Goal: Task Accomplishment & Management: Complete application form

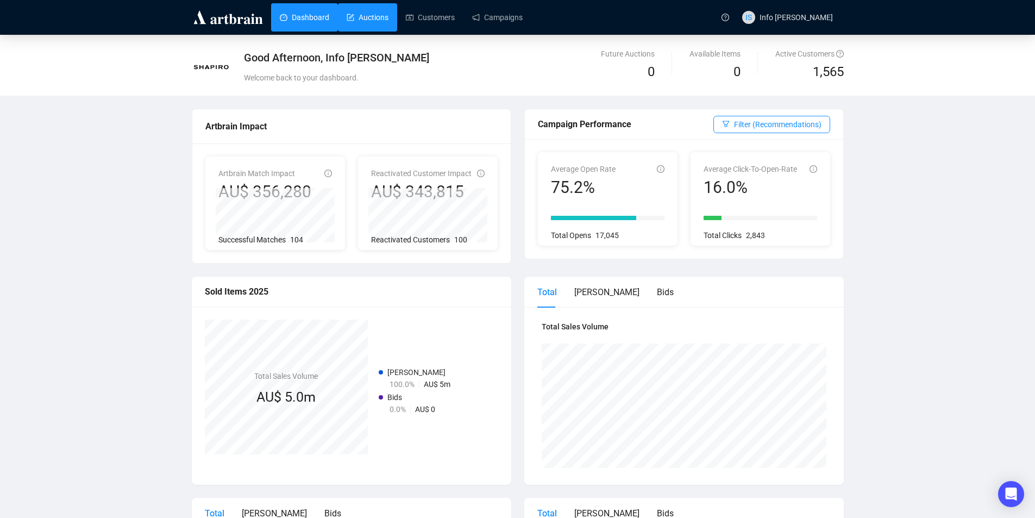
drag, startPoint x: 381, startPoint y: 10, endPoint x: 384, endPoint y: 30, distance: 20.4
click at [381, 11] on link "Auctions" at bounding box center [368, 17] width 42 height 28
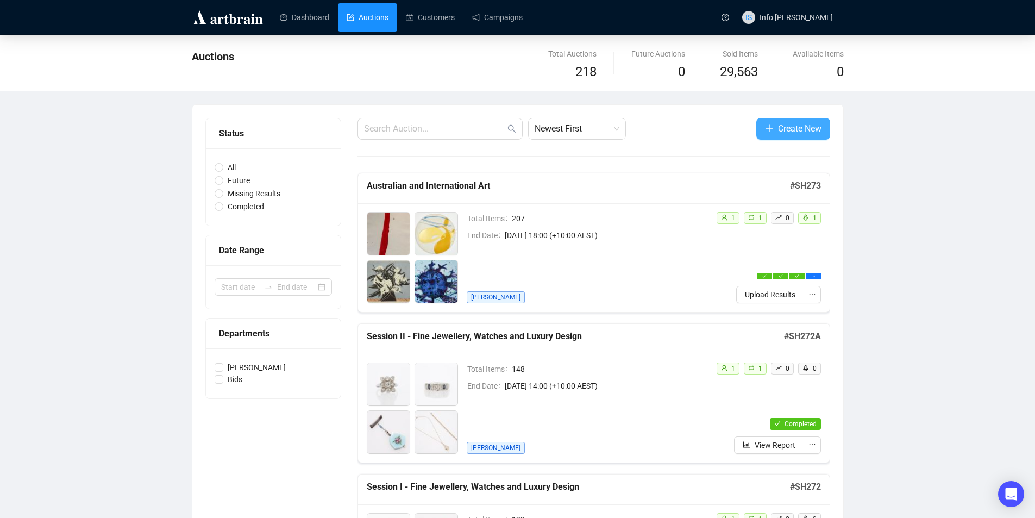
click at [788, 123] on span "Create New" at bounding box center [799, 129] width 43 height 14
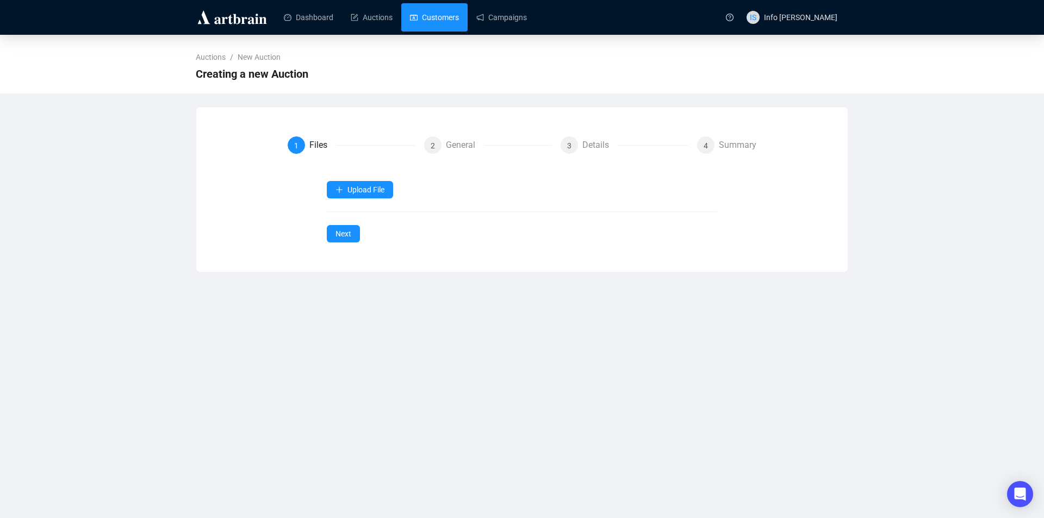
click at [453, 17] on link "Customers" at bounding box center [434, 17] width 49 height 28
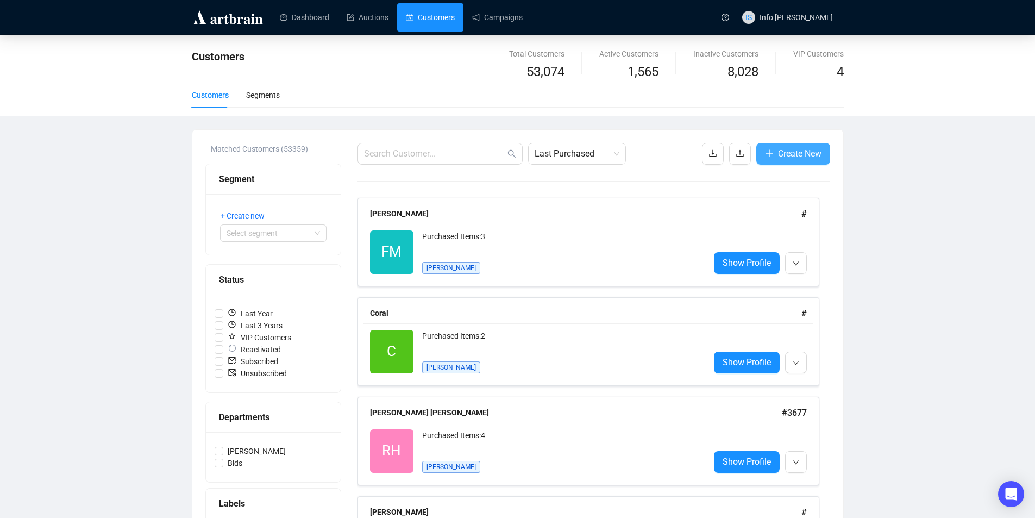
click at [774, 154] on button "Create New" at bounding box center [794, 154] width 74 height 22
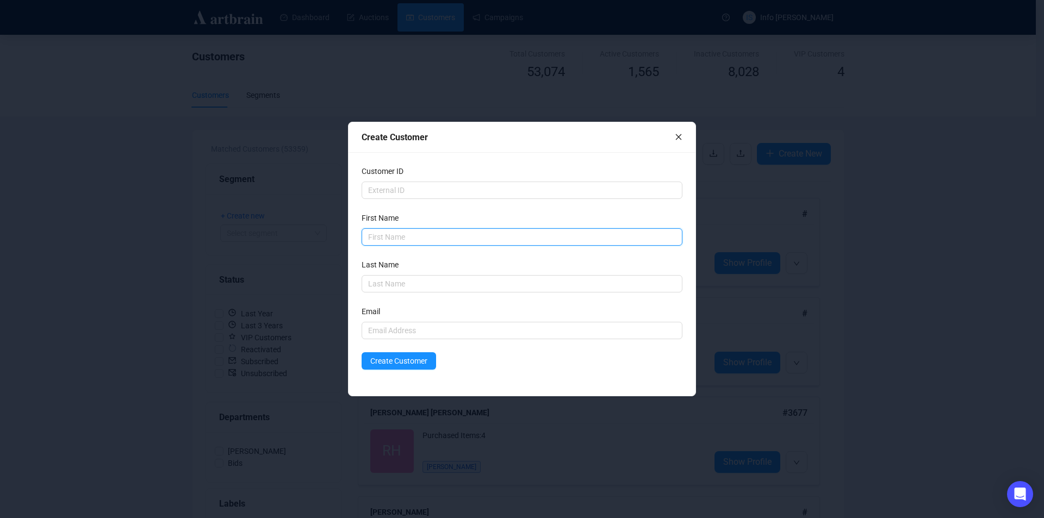
click at [437, 241] on input "text" at bounding box center [521, 236] width 321 height 17
type input "[PERSON_NAME]"
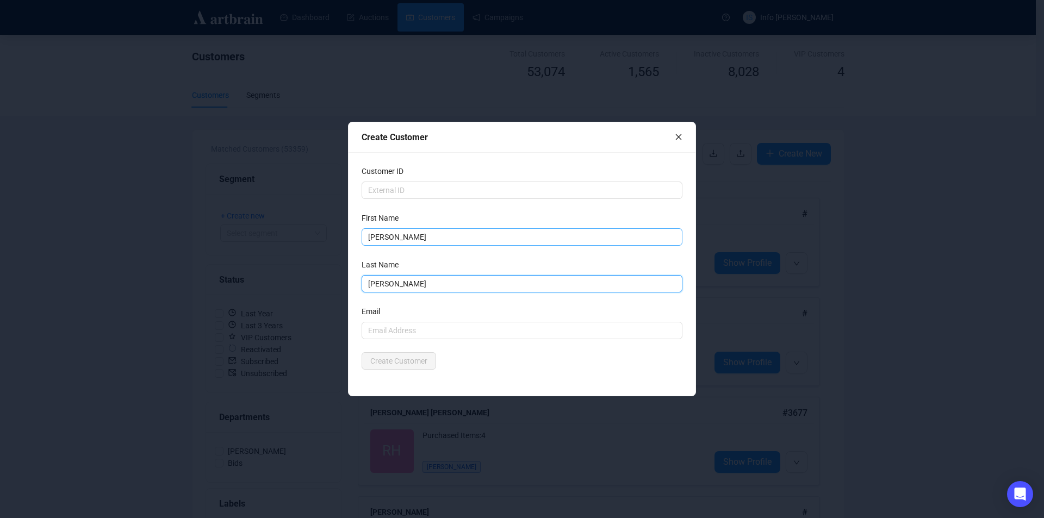
type input "[PERSON_NAME]"
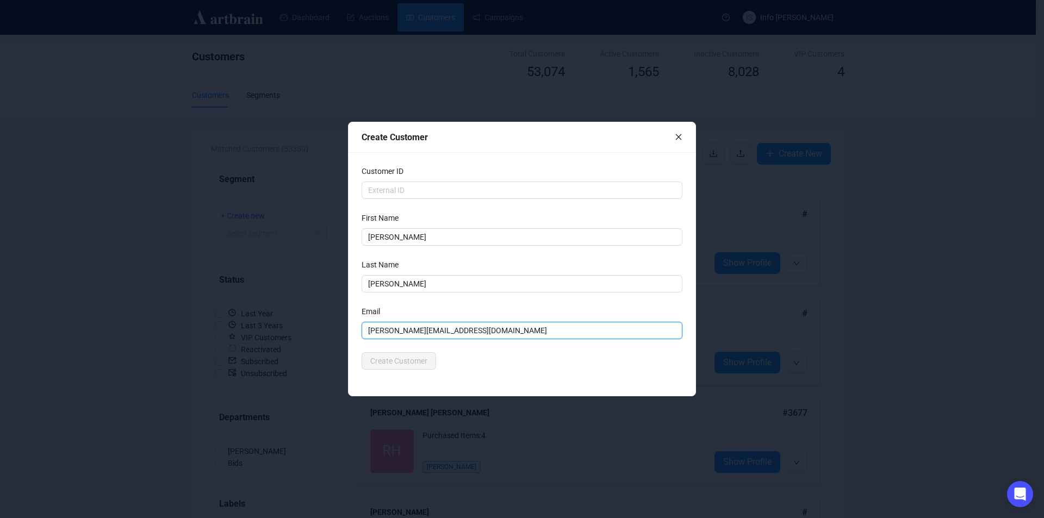
click at [466, 324] on input "[PERSON_NAME][EMAIL_ADDRESS][DOMAIN_NAME]" at bounding box center [521, 330] width 321 height 17
click at [439, 335] on input "[PERSON_NAME][EMAIL_ADDRESS][DOMAIN_NAME]" at bounding box center [521, 330] width 321 height 17
click at [380, 326] on input "[PERSON_NAME][EMAIL_ADDRESS][DOMAIN_NAME]" at bounding box center [521, 330] width 321 height 17
type input "[PERSON_NAME][EMAIL_ADDRESS][DOMAIN_NAME]"
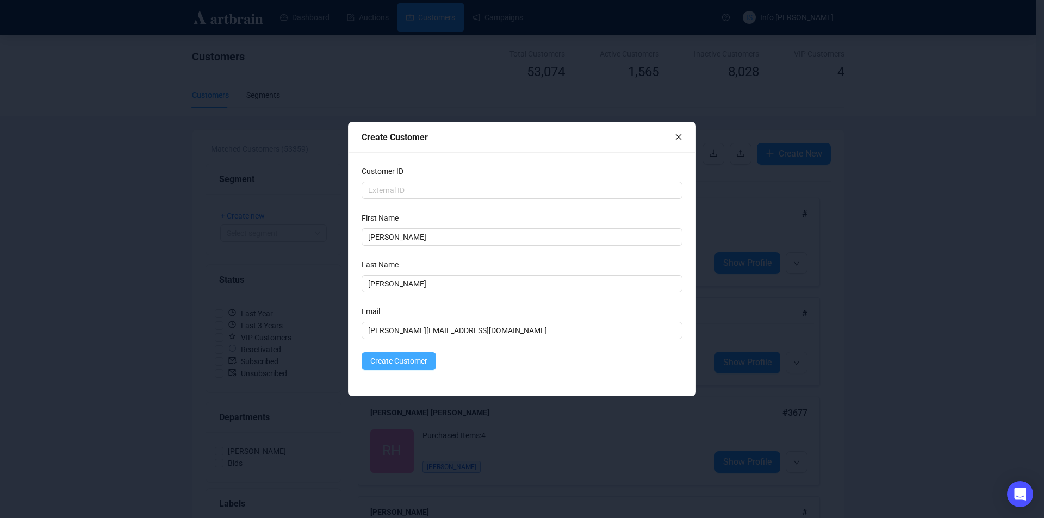
click at [378, 364] on span "Create Customer" at bounding box center [398, 361] width 57 height 12
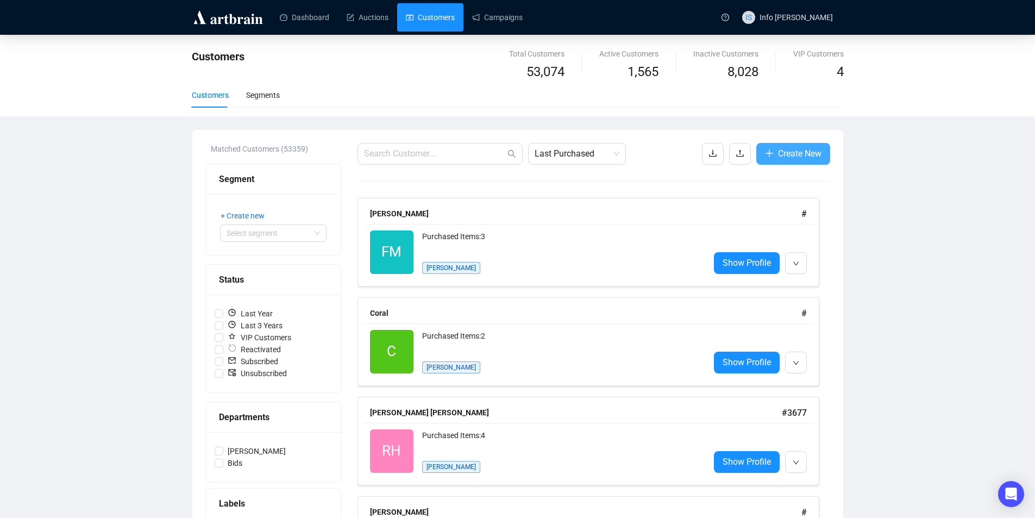
click at [778, 152] on span "Create New" at bounding box center [799, 154] width 43 height 14
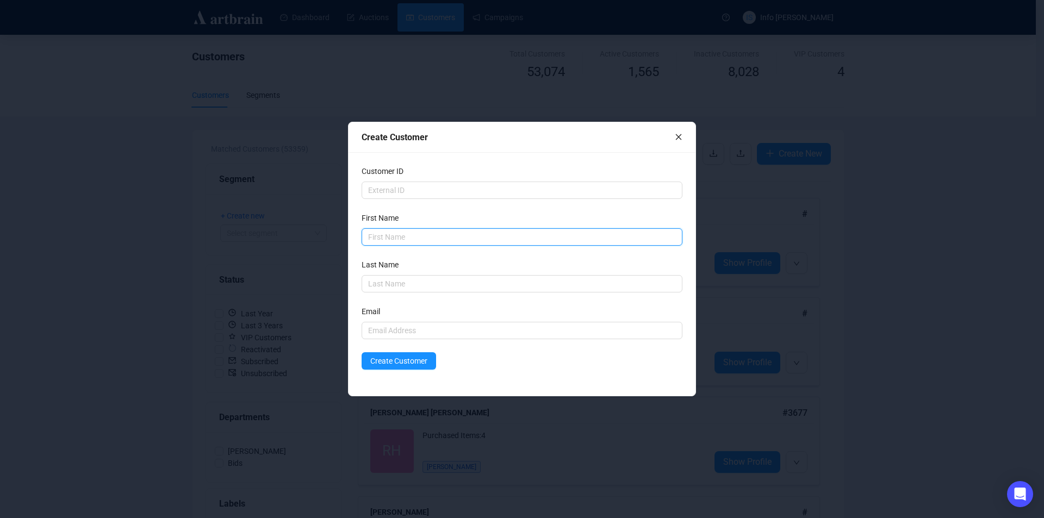
click at [425, 230] on input "text" at bounding box center [521, 236] width 321 height 17
type input "z"
type input "[PERSON_NAME]"
type input "Poon"
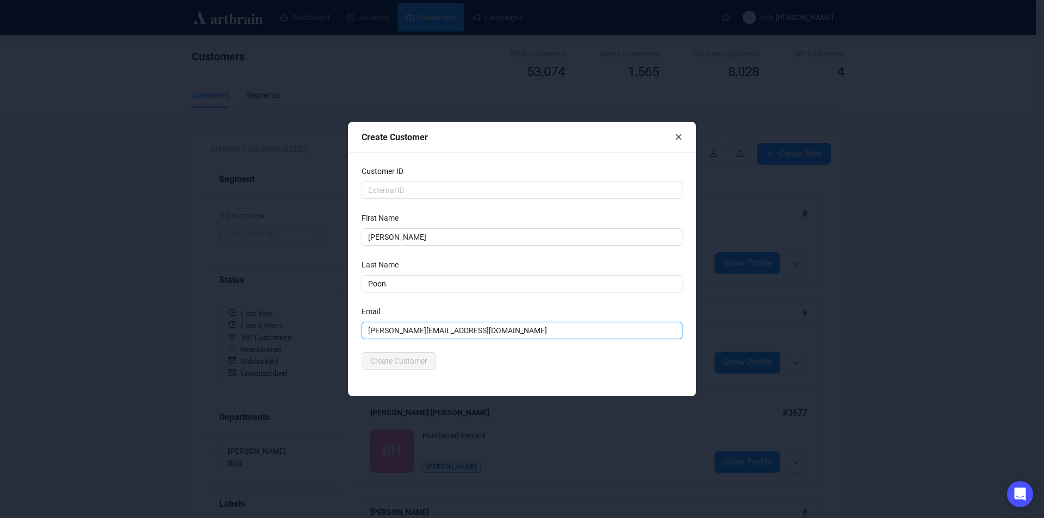
type input "[PERSON_NAME][EMAIL_ADDRESS][DOMAIN_NAME]"
click at [503, 357] on div "Create Customer" at bounding box center [521, 360] width 321 height 17
click at [447, 336] on input "[PERSON_NAME][EMAIL_ADDRESS][DOMAIN_NAME]" at bounding box center [521, 330] width 321 height 17
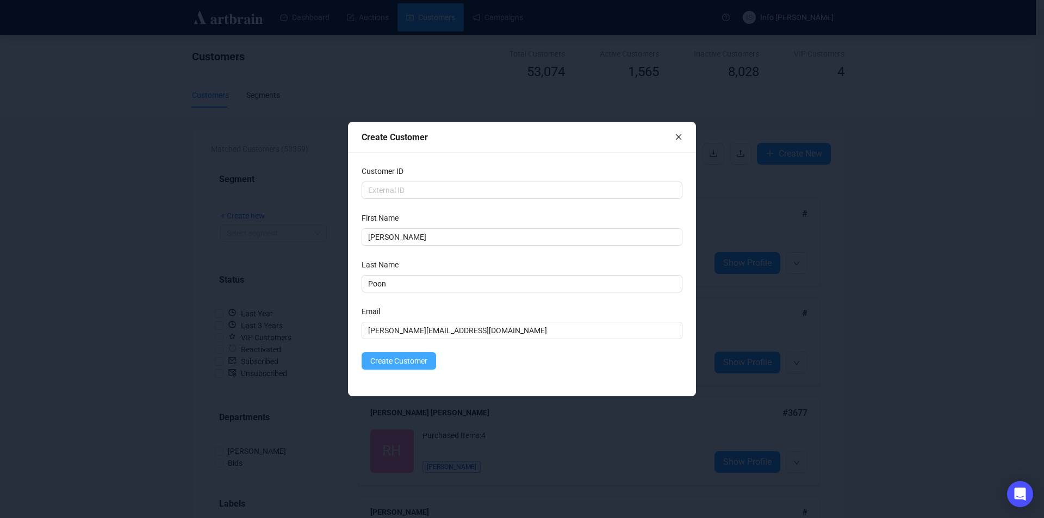
click at [417, 354] on button "Create Customer" at bounding box center [398, 360] width 74 height 17
